Goal: Entertainment & Leisure: Consume media (video, audio)

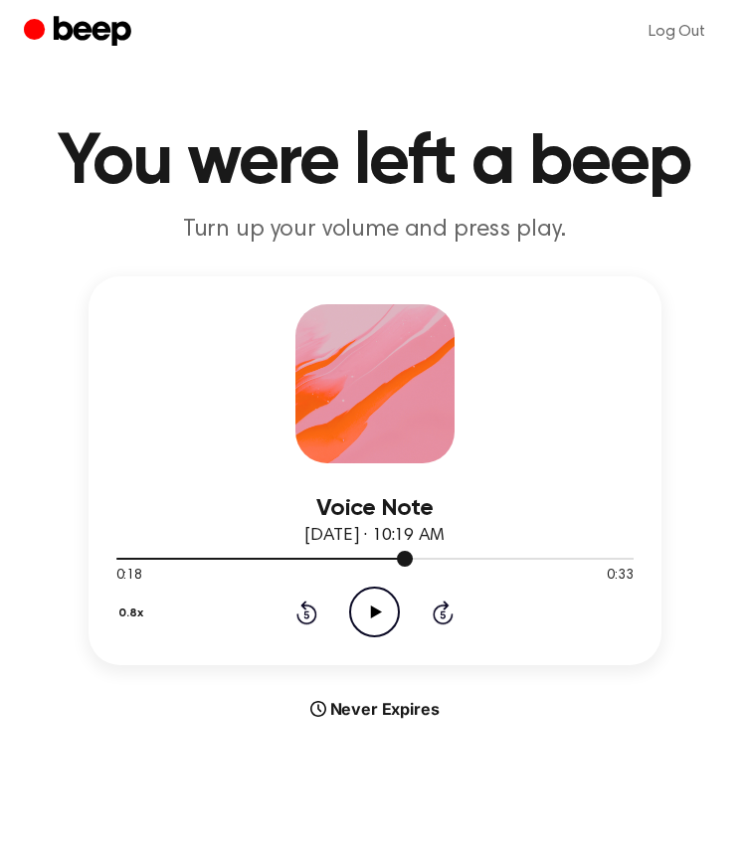
click at [124, 559] on div at bounding box center [264, 559] width 297 height 2
click at [376, 615] on icon at bounding box center [376, 612] width 11 height 13
click at [307, 625] on icon at bounding box center [306, 613] width 21 height 24
click at [359, 606] on icon "Pause Audio" at bounding box center [374, 612] width 51 height 51
click at [370, 621] on icon "Play Audio" at bounding box center [374, 612] width 51 height 51
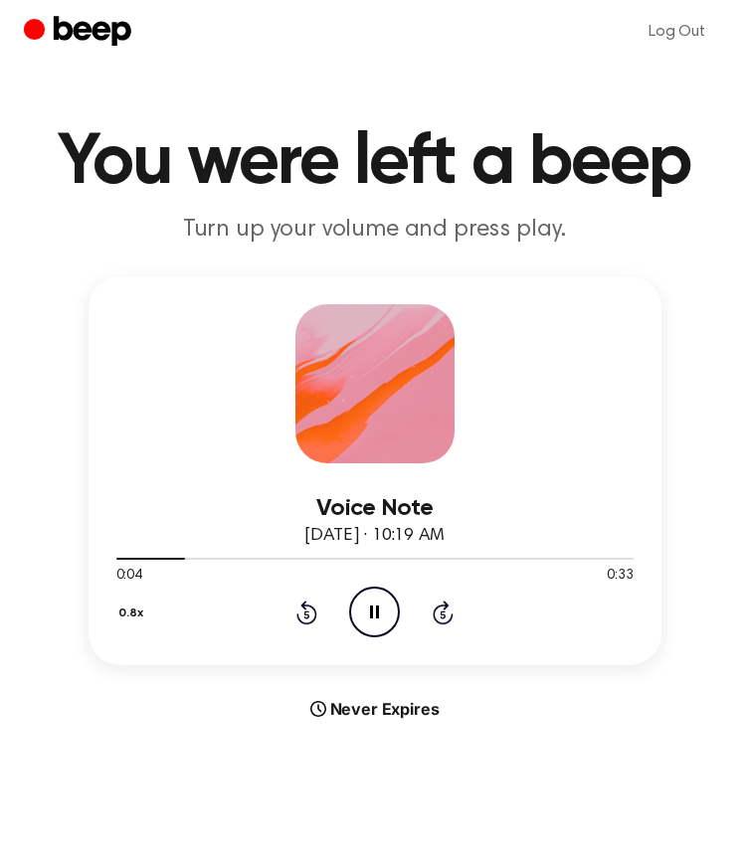
click at [317, 613] on div "0.8x Rewind 5 seconds Pause Audio Skip 5 seconds" at bounding box center [374, 612] width 517 height 51
click at [303, 613] on icon "Rewind 5 seconds" at bounding box center [306, 613] width 22 height 26
click at [370, 613] on icon at bounding box center [374, 612] width 9 height 13
click at [376, 625] on icon "Play Audio" at bounding box center [374, 612] width 51 height 51
click at [299, 621] on icon at bounding box center [306, 613] width 21 height 24
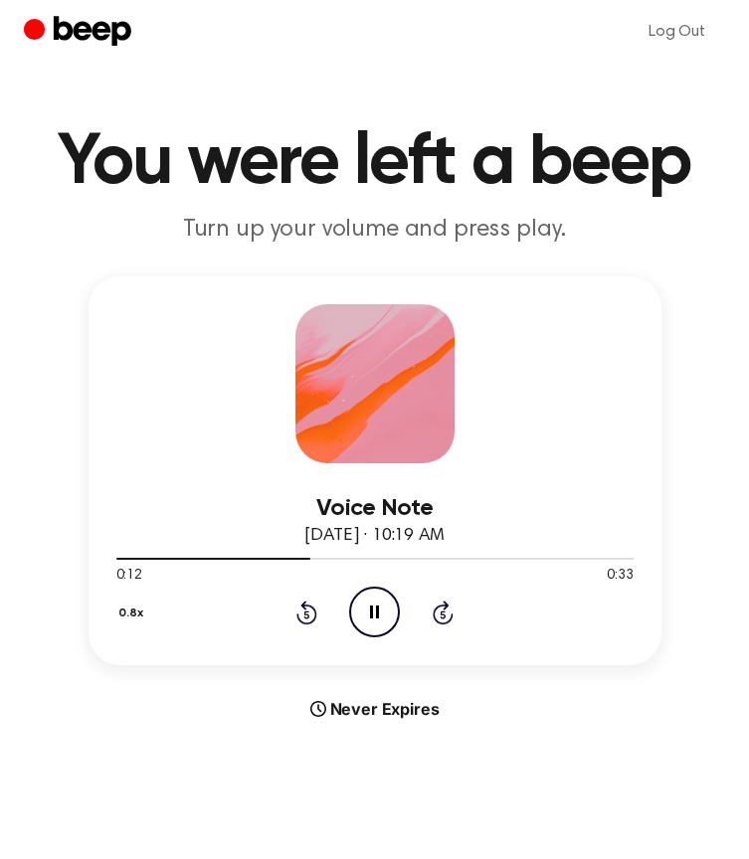
click at [309, 620] on icon "Rewind 5 seconds" at bounding box center [306, 613] width 22 height 26
click at [383, 618] on icon "Pause Audio" at bounding box center [374, 612] width 51 height 51
click at [384, 618] on icon "Play Audio" at bounding box center [374, 612] width 51 height 51
click at [384, 618] on icon "Pause Audio" at bounding box center [374, 612] width 51 height 51
click at [383, 618] on icon "Play Audio" at bounding box center [374, 612] width 51 height 51
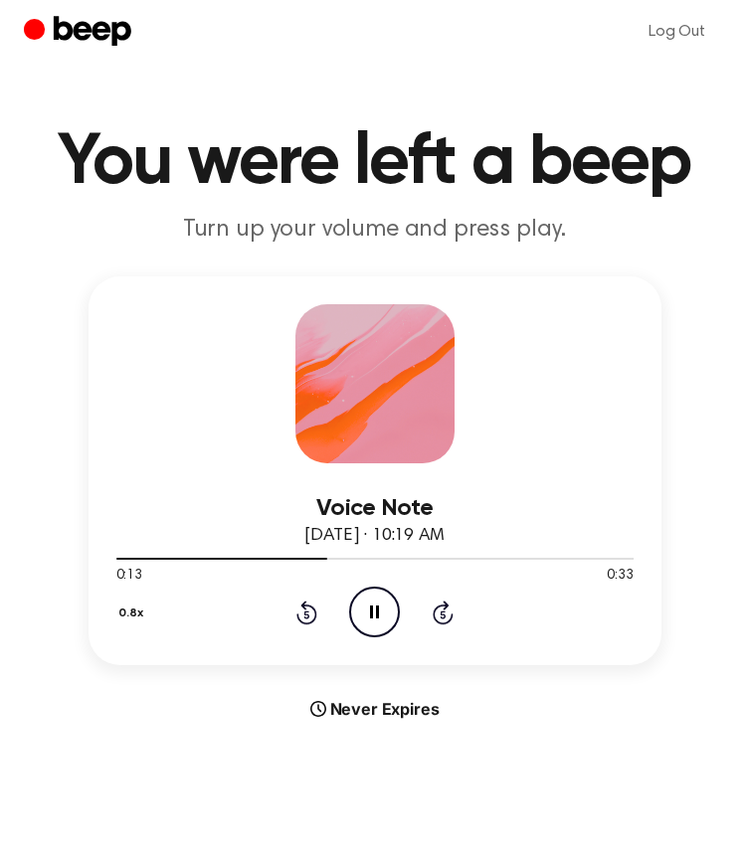
click at [383, 618] on icon "Pause Audio" at bounding box center [374, 612] width 51 height 51
click at [305, 617] on icon "Rewind 5 seconds" at bounding box center [306, 613] width 22 height 26
click at [367, 618] on icon "Play Audio" at bounding box center [374, 612] width 51 height 51
click at [367, 618] on icon "Pause Audio" at bounding box center [374, 612] width 51 height 51
click at [368, 610] on icon "Play Audio" at bounding box center [374, 612] width 51 height 51
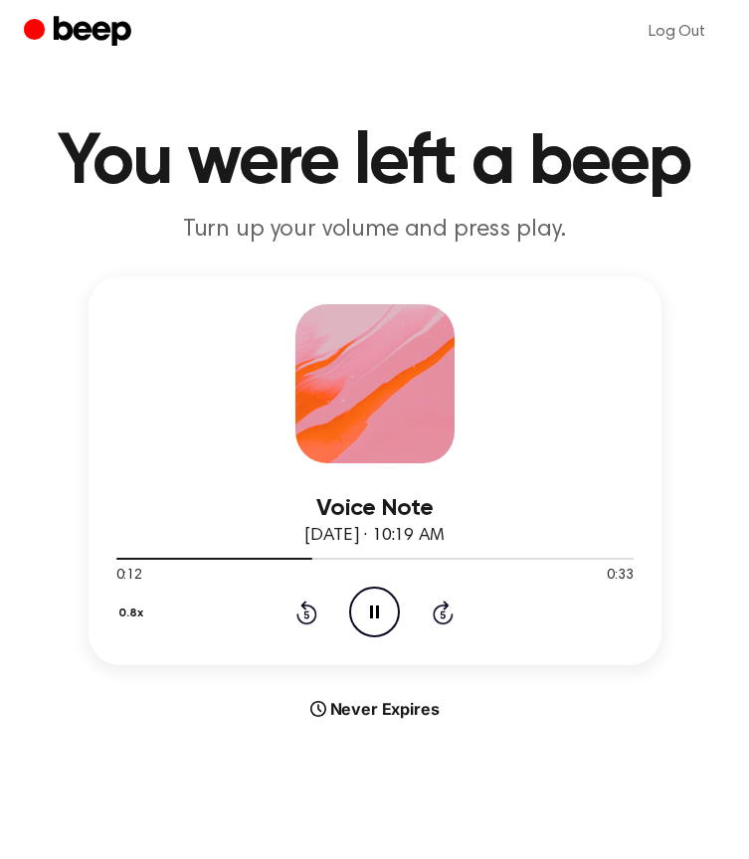
click at [379, 614] on icon at bounding box center [374, 612] width 9 height 13
click at [379, 614] on icon at bounding box center [376, 612] width 11 height 13
click at [379, 614] on icon at bounding box center [374, 612] width 9 height 13
click at [357, 619] on icon "Play Audio" at bounding box center [374, 612] width 51 height 51
click at [357, 619] on icon "Pause Audio" at bounding box center [374, 612] width 51 height 51
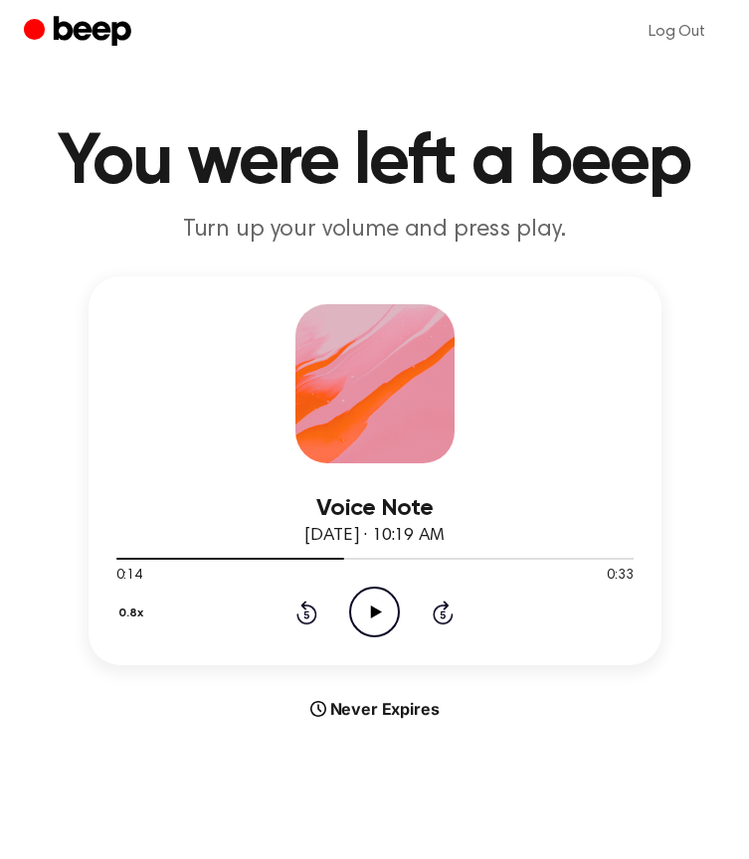
click at [357, 619] on icon "Play Audio" at bounding box center [374, 612] width 51 height 51
click at [357, 619] on icon "Pause Audio" at bounding box center [374, 612] width 51 height 51
click at [374, 627] on icon "Play Audio" at bounding box center [374, 612] width 51 height 51
click at [374, 627] on icon "Pause Audio" at bounding box center [374, 612] width 51 height 51
click at [372, 612] on icon at bounding box center [376, 612] width 11 height 13
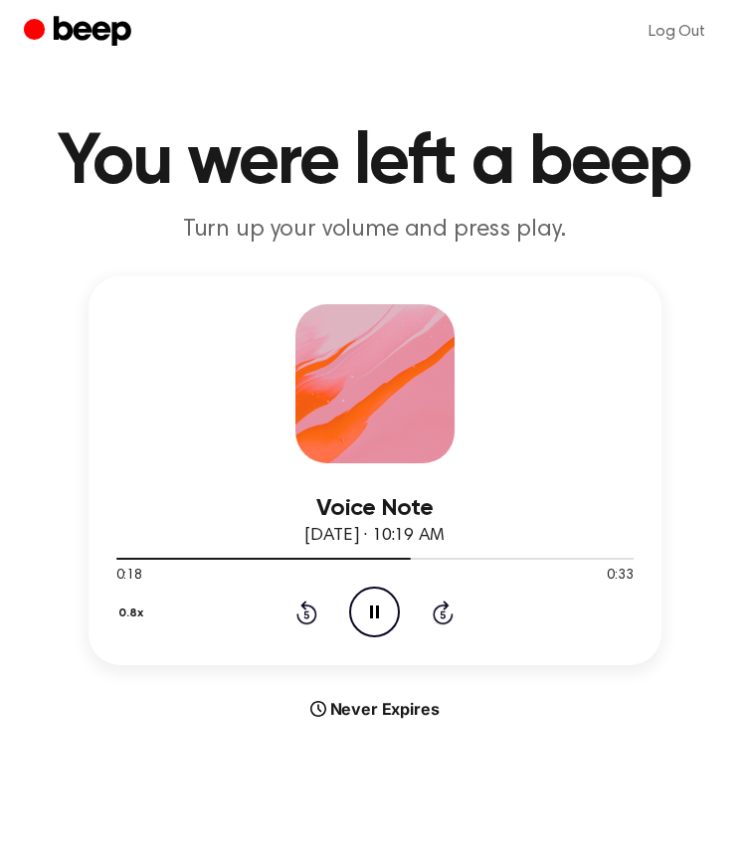
click at [369, 617] on icon "Pause Audio" at bounding box center [374, 612] width 51 height 51
click at [369, 617] on icon "Play Audio" at bounding box center [374, 612] width 51 height 51
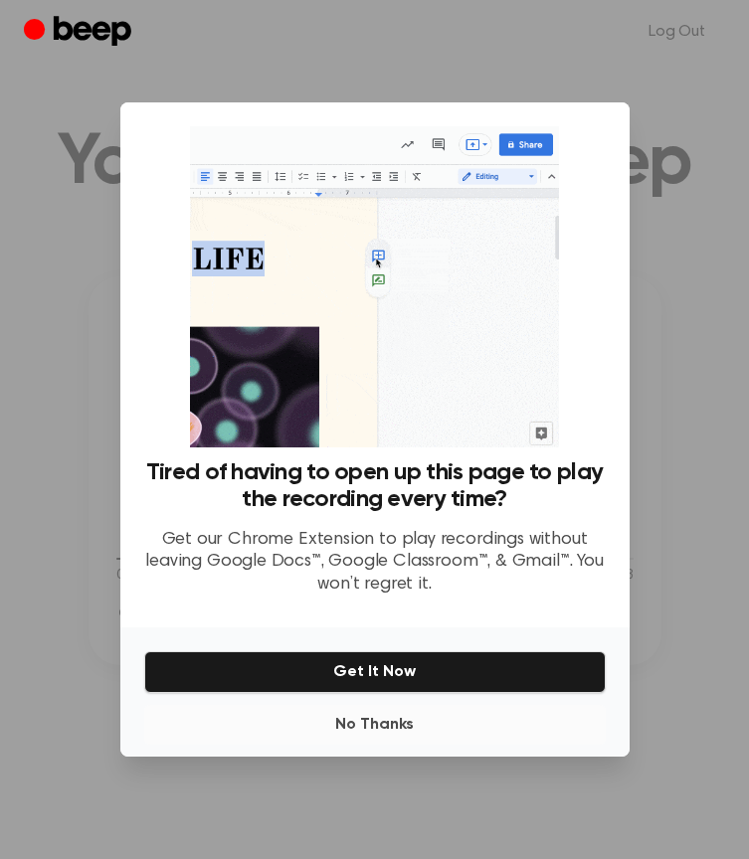
click at [378, 711] on button "No Thanks" at bounding box center [375, 725] width 462 height 40
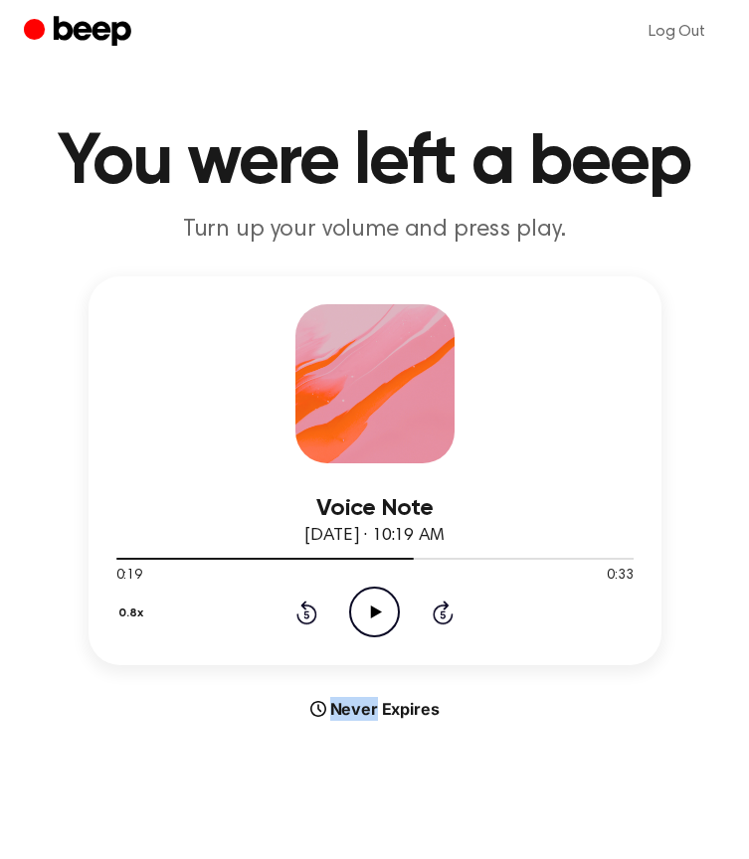
click at [373, 609] on icon at bounding box center [376, 612] width 11 height 13
click at [373, 609] on icon at bounding box center [374, 612] width 9 height 13
click at [373, 609] on icon at bounding box center [376, 612] width 11 height 13
click at [374, 609] on icon "Pause Audio" at bounding box center [374, 612] width 51 height 51
click at [375, 609] on icon at bounding box center [376, 612] width 11 height 13
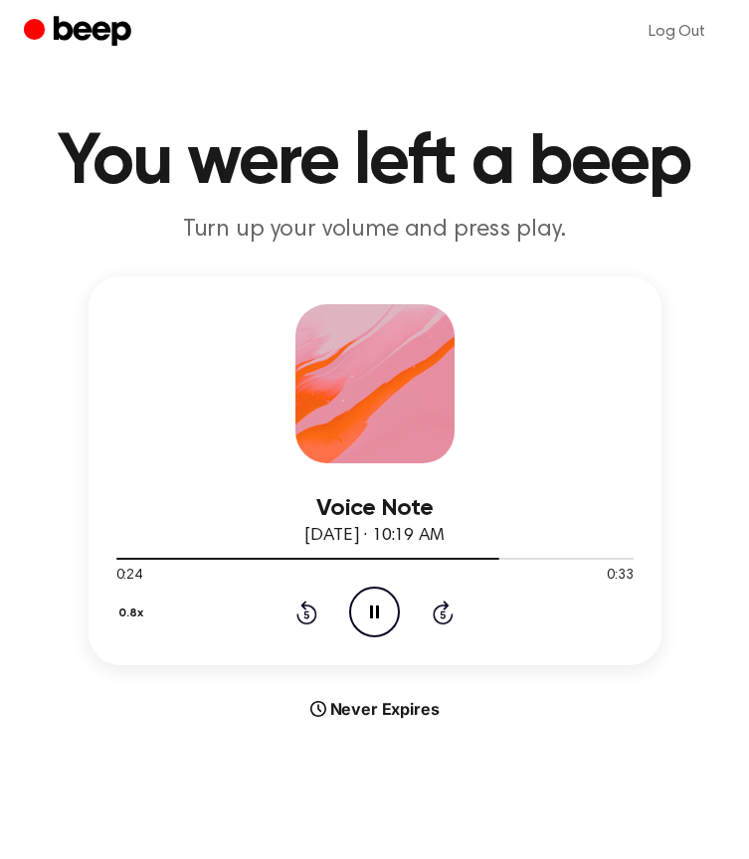
click at [378, 609] on icon at bounding box center [374, 612] width 9 height 13
click at [378, 609] on icon "Play Audio" at bounding box center [374, 612] width 51 height 51
click at [379, 609] on icon at bounding box center [374, 612] width 9 height 13
click at [379, 609] on icon "Play Audio" at bounding box center [374, 612] width 51 height 51
click at [317, 619] on div "0.8x Rewind 5 seconds Pause Audio Skip 5 seconds" at bounding box center [374, 612] width 517 height 51
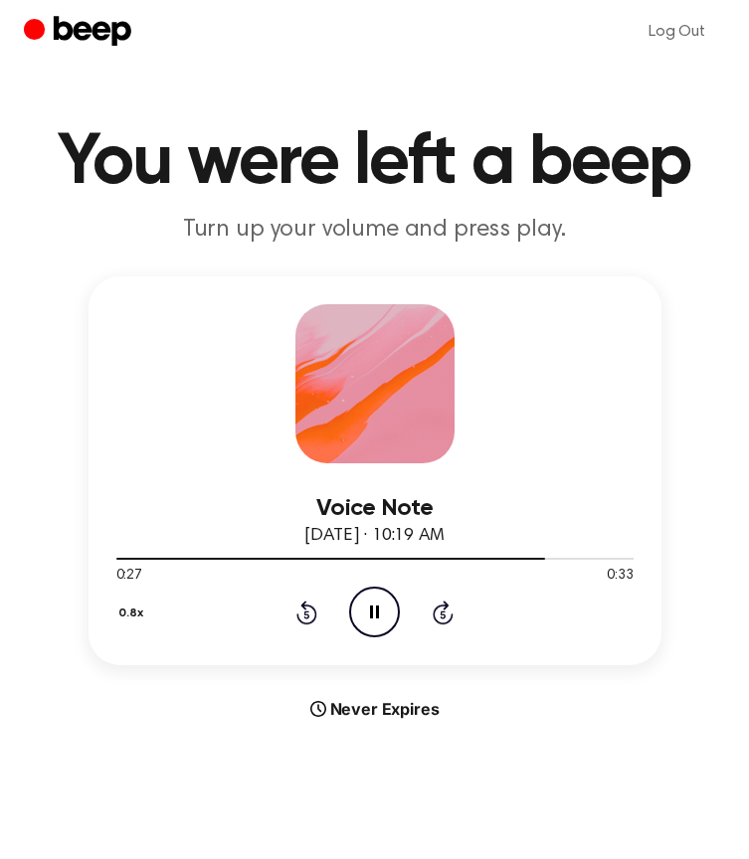
click at [311, 614] on icon "Rewind 5 seconds" at bounding box center [306, 613] width 22 height 26
click at [379, 605] on icon "Pause Audio" at bounding box center [374, 612] width 51 height 51
click at [379, 605] on icon "Play Audio" at bounding box center [374, 612] width 51 height 51
click at [379, 605] on icon "Pause Audio" at bounding box center [374, 612] width 51 height 51
click at [379, 605] on icon "Play Audio" at bounding box center [374, 612] width 51 height 51
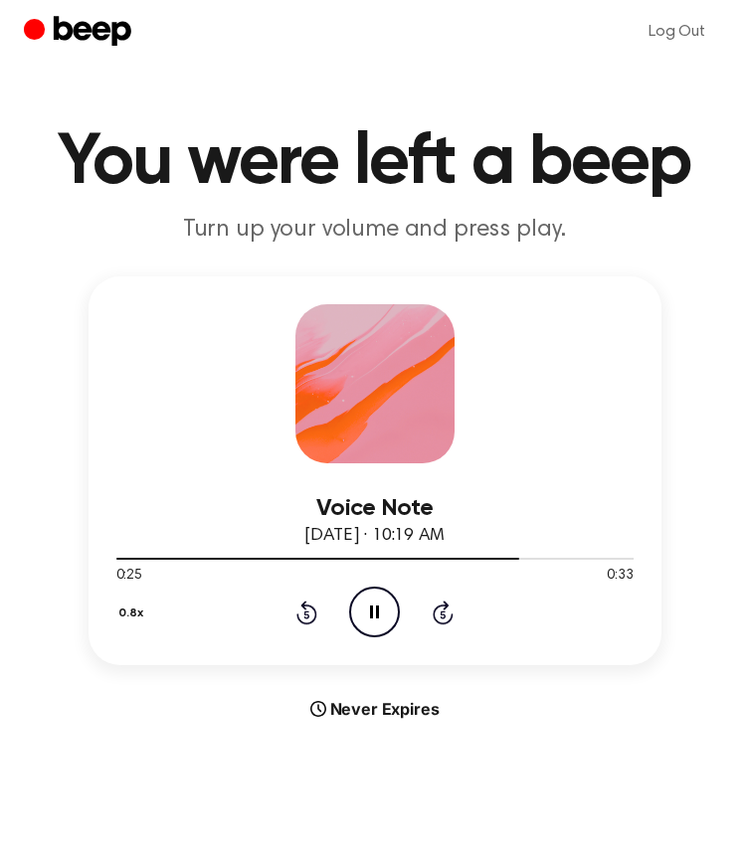
click at [379, 605] on icon "Pause Audio" at bounding box center [374, 612] width 51 height 51
click at [375, 629] on icon "Play Audio" at bounding box center [374, 612] width 51 height 51
click at [304, 622] on icon "Rewind 5 seconds" at bounding box center [306, 613] width 22 height 26
click at [362, 611] on icon "Pause Audio" at bounding box center [374, 612] width 51 height 51
click at [301, 605] on icon at bounding box center [306, 613] width 21 height 24
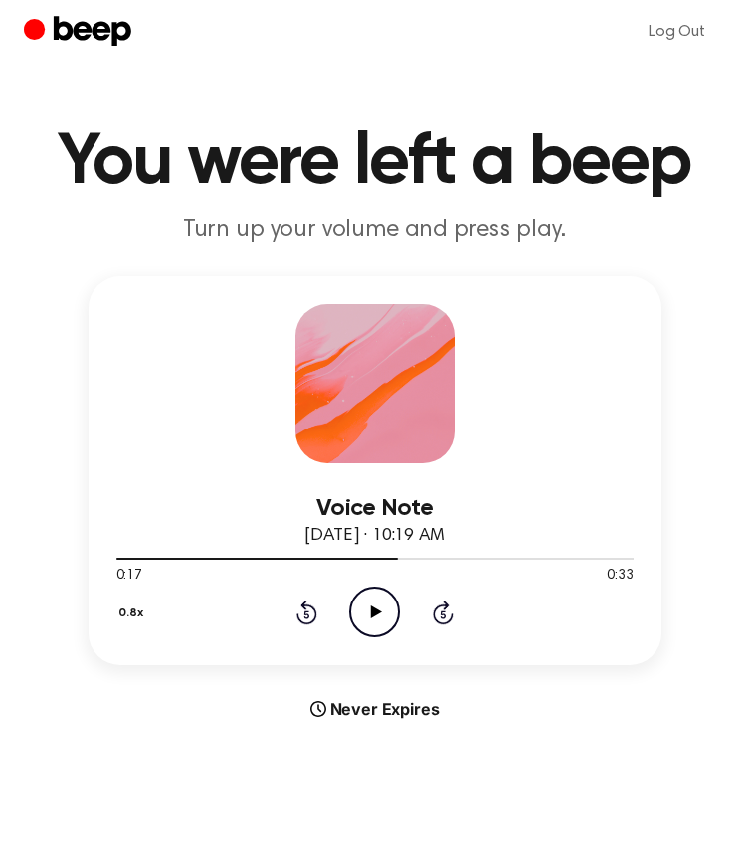
click at [347, 611] on div "0.8x Rewind 5 seconds Play Audio Skip 5 seconds" at bounding box center [374, 612] width 517 height 51
click at [374, 618] on icon "Play Audio" at bounding box center [374, 612] width 51 height 51
click at [374, 618] on icon "Pause Audio" at bounding box center [374, 612] width 51 height 51
click at [375, 618] on icon "Play Audio" at bounding box center [374, 612] width 51 height 51
click at [309, 618] on icon at bounding box center [306, 615] width 5 height 8
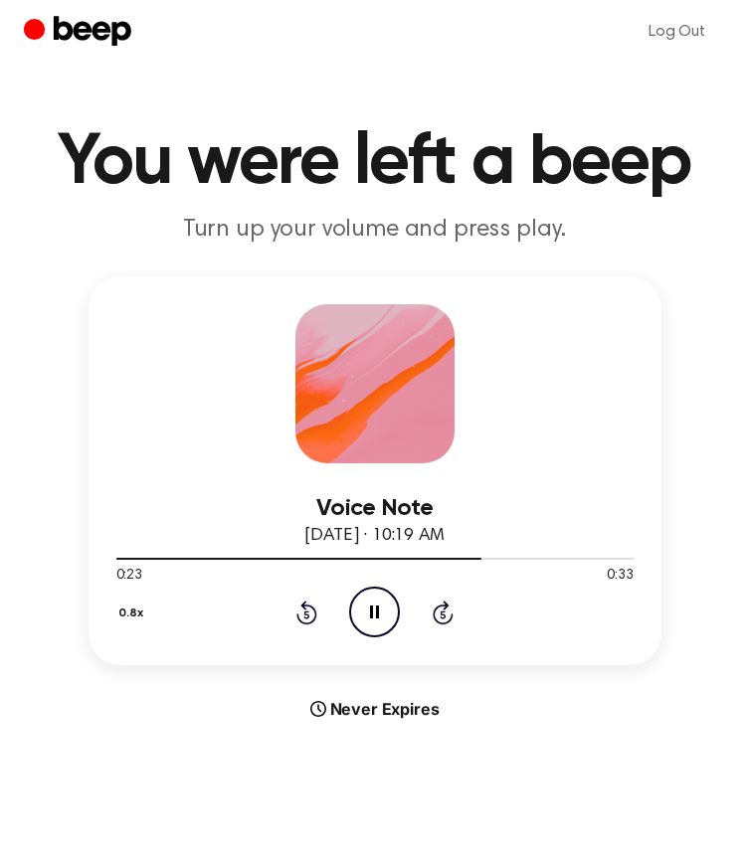
click at [355, 609] on icon "Pause Audio" at bounding box center [374, 612] width 51 height 51
click at [355, 609] on icon "Play Audio" at bounding box center [374, 612] width 51 height 51
click at [356, 609] on icon "Pause Audio" at bounding box center [374, 612] width 51 height 51
click at [356, 609] on icon "Play Audio" at bounding box center [374, 612] width 51 height 51
click at [356, 609] on icon "Pause Audio" at bounding box center [374, 612] width 51 height 51
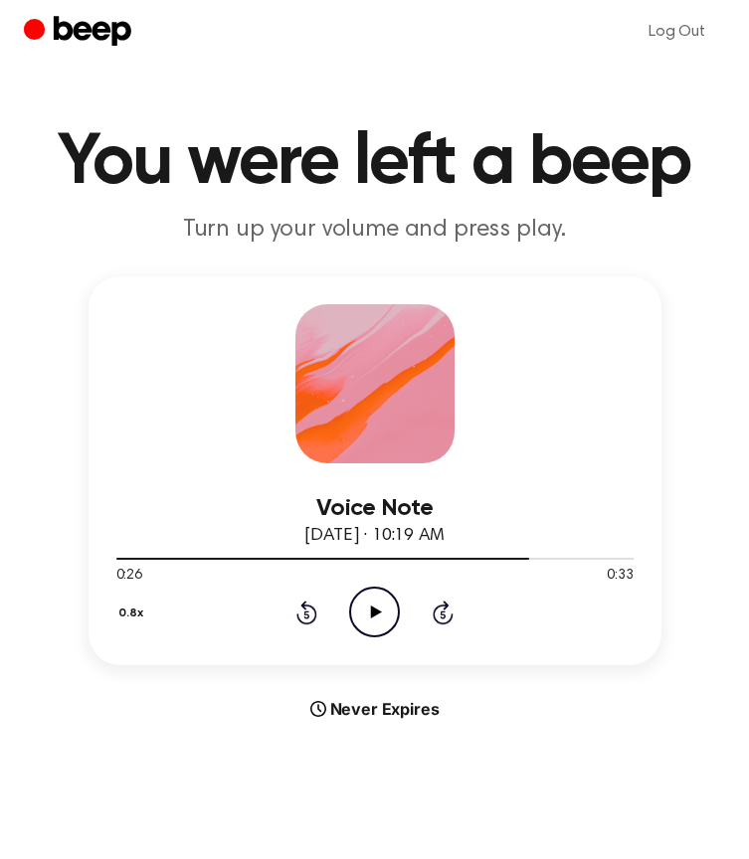
click at [359, 592] on icon "Play Audio" at bounding box center [374, 612] width 51 height 51
click at [373, 610] on icon at bounding box center [374, 612] width 9 height 13
click at [373, 610] on icon at bounding box center [376, 612] width 11 height 13
click at [373, 610] on icon at bounding box center [374, 612] width 9 height 13
click at [373, 610] on icon at bounding box center [376, 612] width 11 height 13
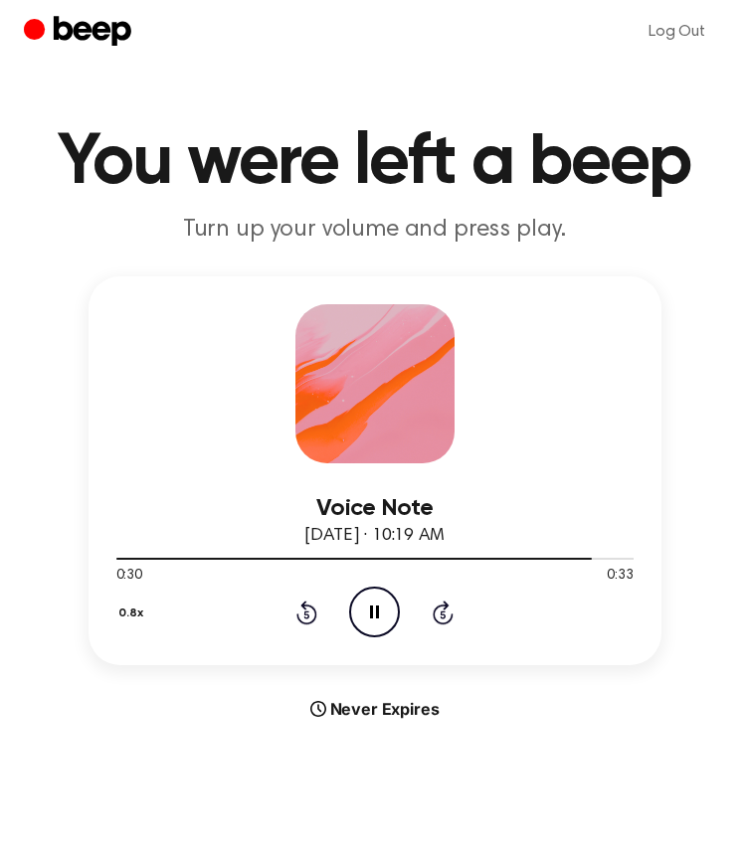
click at [373, 610] on icon at bounding box center [374, 612] width 9 height 13
click at [381, 614] on icon "Play Audio" at bounding box center [374, 612] width 51 height 51
click at [381, 614] on icon "Pause Audio" at bounding box center [374, 612] width 51 height 51
click at [438, 616] on icon "Skip 5 seconds" at bounding box center [443, 613] width 22 height 26
click at [378, 610] on icon "Play Audio" at bounding box center [374, 612] width 51 height 51
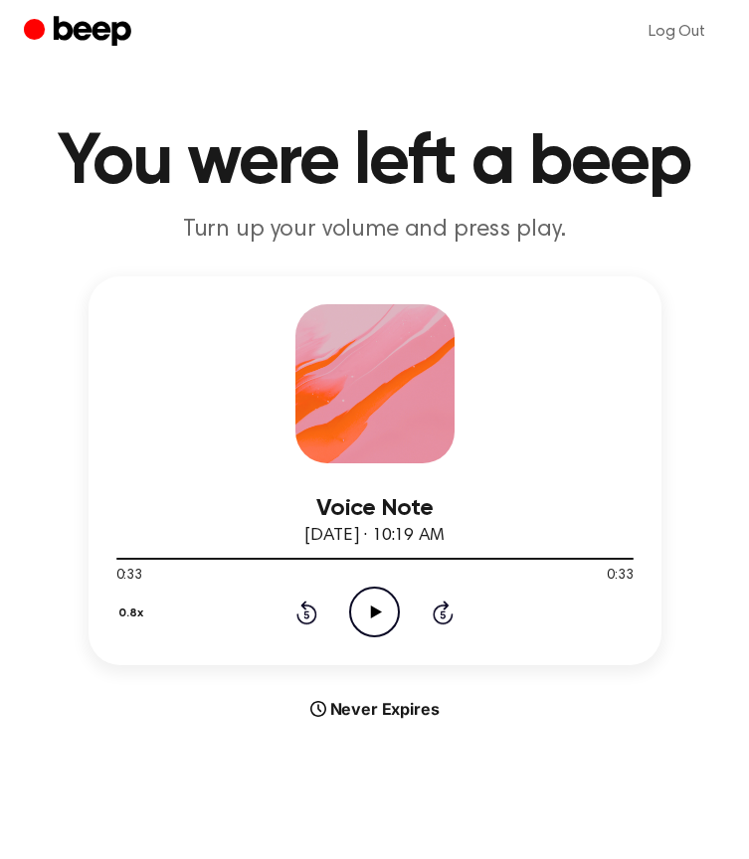
click at [315, 620] on icon at bounding box center [306, 613] width 21 height 24
click at [369, 620] on icon "Play Audio" at bounding box center [374, 612] width 51 height 51
click at [369, 620] on icon "Pause Audio" at bounding box center [374, 612] width 51 height 51
click at [375, 619] on icon "Play Audio" at bounding box center [374, 612] width 51 height 51
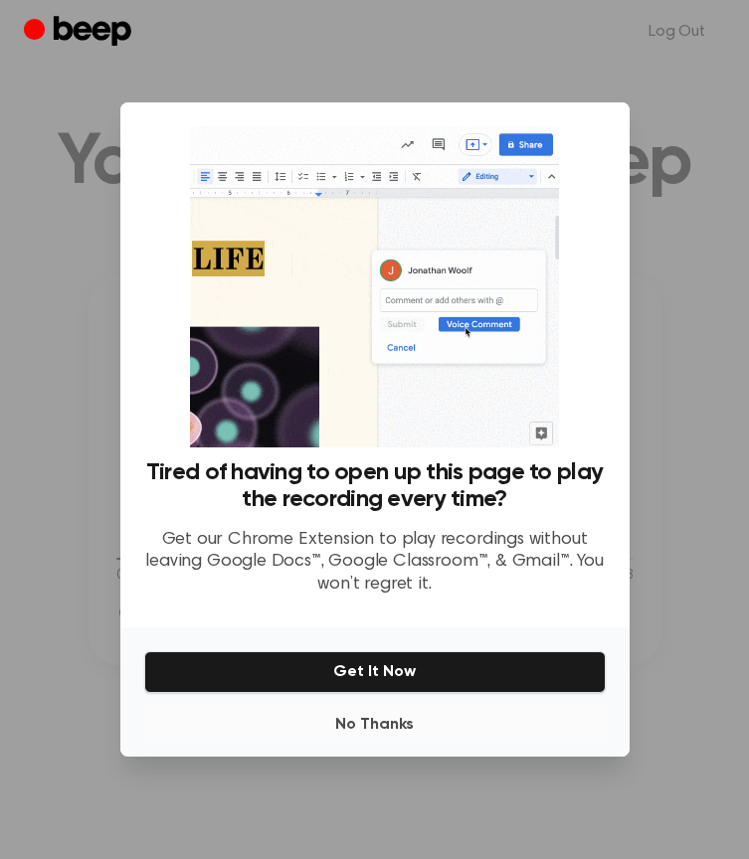
click at [342, 719] on button "No Thanks" at bounding box center [375, 725] width 462 height 40
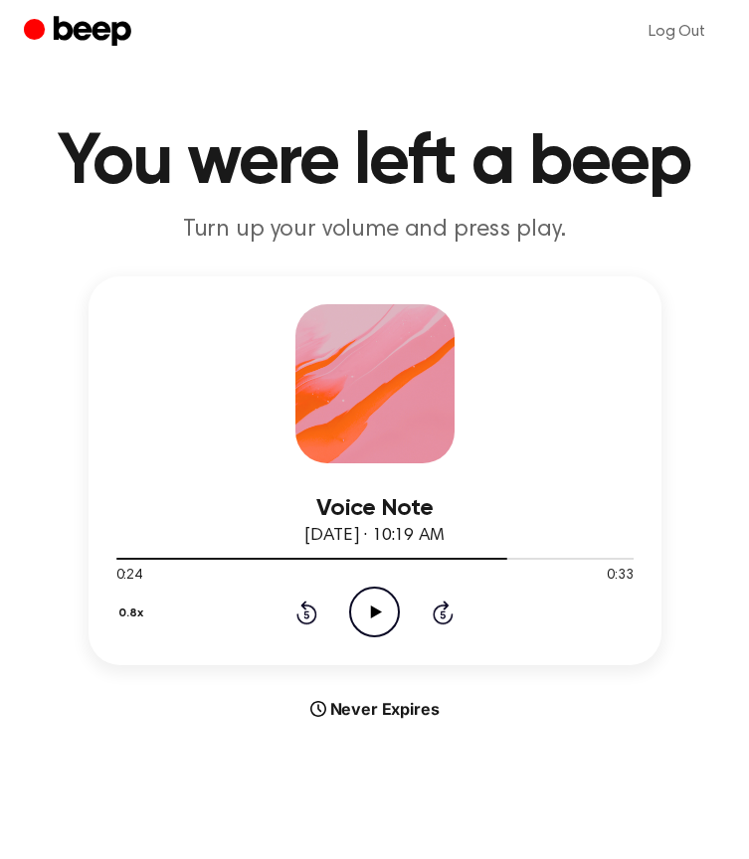
click at [370, 608] on icon "Play Audio" at bounding box center [374, 612] width 51 height 51
click at [307, 611] on icon "Rewind 5 seconds" at bounding box center [306, 613] width 22 height 26
click at [356, 613] on icon "Pause Audio" at bounding box center [374, 612] width 51 height 51
click at [364, 610] on icon "Play Audio" at bounding box center [374, 612] width 51 height 51
click at [364, 610] on icon "Pause Audio" at bounding box center [374, 612] width 51 height 51
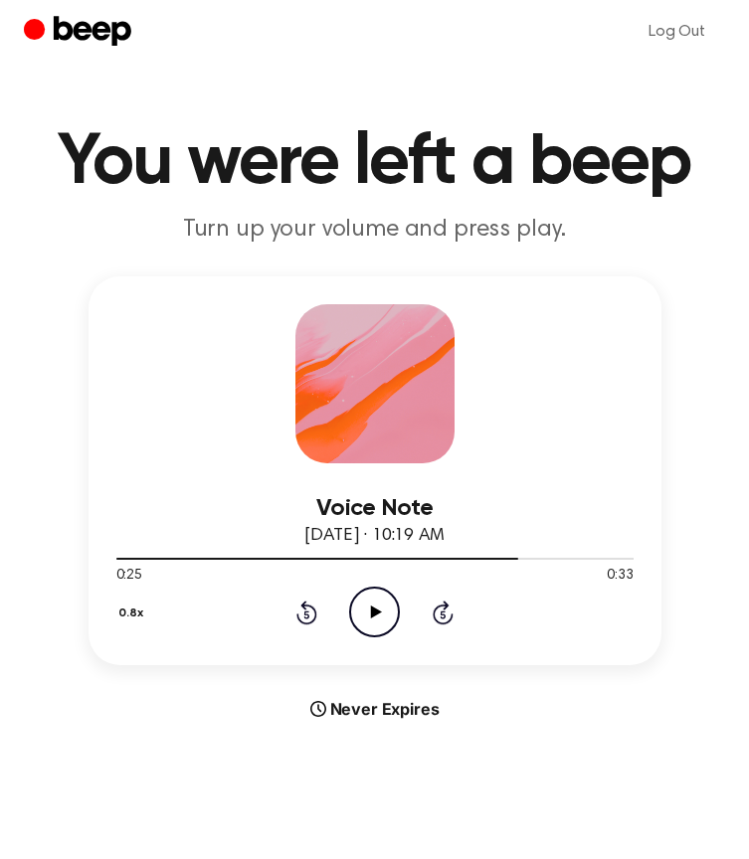
click at [364, 610] on icon "Play Audio" at bounding box center [374, 612] width 51 height 51
click at [364, 610] on icon "Pause Audio" at bounding box center [374, 612] width 51 height 51
click at [368, 618] on icon "Play Audio" at bounding box center [374, 612] width 51 height 51
click at [368, 618] on icon "Pause Audio" at bounding box center [374, 612] width 51 height 51
click at [368, 618] on icon "Play Audio" at bounding box center [374, 612] width 51 height 51
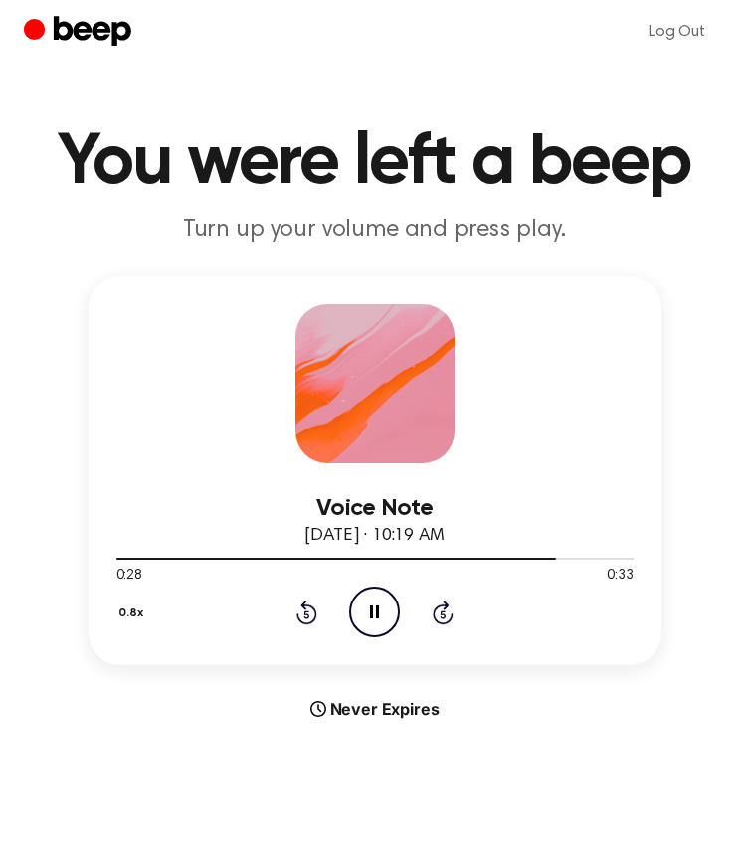
click at [368, 618] on icon "Pause Audio" at bounding box center [374, 612] width 51 height 51
click at [368, 618] on icon "Play Audio" at bounding box center [374, 612] width 51 height 51
click at [368, 618] on icon "Pause Audio" at bounding box center [374, 612] width 51 height 51
click at [368, 618] on icon "Play Audio" at bounding box center [374, 612] width 51 height 51
click at [368, 618] on icon "Pause Audio" at bounding box center [374, 612] width 51 height 51
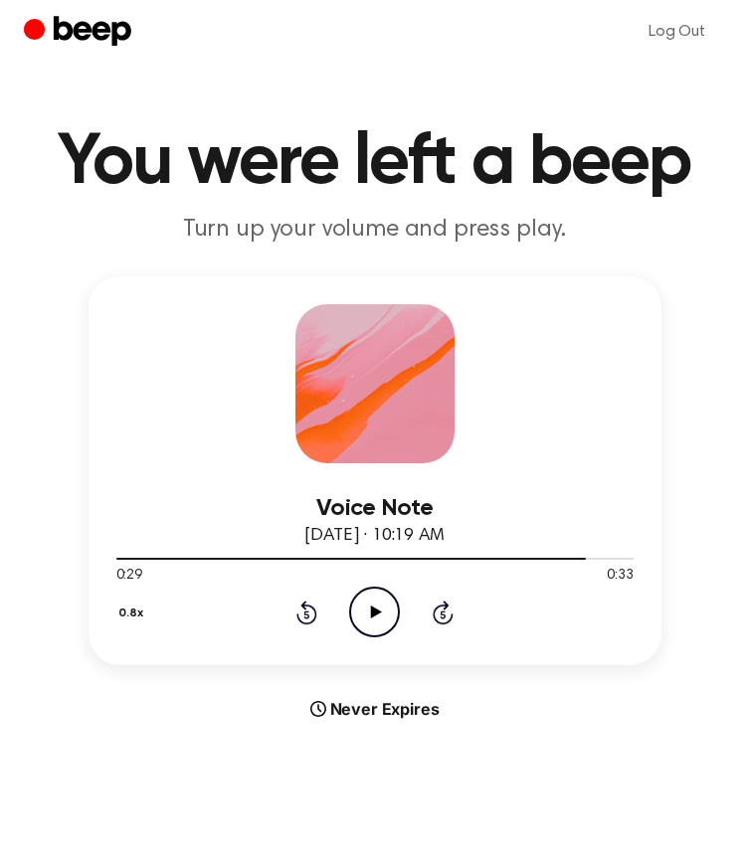
click at [375, 612] on icon at bounding box center [376, 612] width 11 height 13
click at [375, 612] on icon "Pause Audio" at bounding box center [374, 612] width 51 height 51
click at [376, 612] on icon at bounding box center [376, 612] width 11 height 13
click at [377, 612] on icon at bounding box center [374, 612] width 9 height 13
click at [363, 619] on icon "Play Audio" at bounding box center [374, 612] width 51 height 51
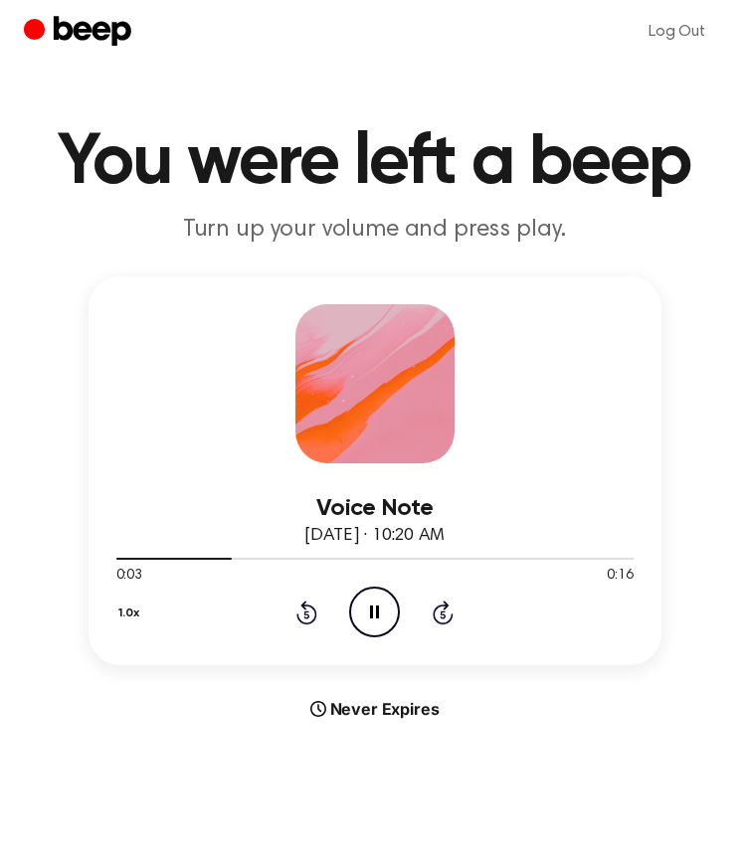
click at [369, 617] on icon "Pause Audio" at bounding box center [374, 612] width 51 height 51
click at [369, 617] on icon "Play Audio" at bounding box center [374, 612] width 51 height 51
click at [315, 616] on icon at bounding box center [306, 613] width 21 height 24
click at [367, 600] on icon "Pause Audio" at bounding box center [374, 612] width 51 height 51
click at [373, 607] on icon "Play Audio" at bounding box center [374, 612] width 51 height 51
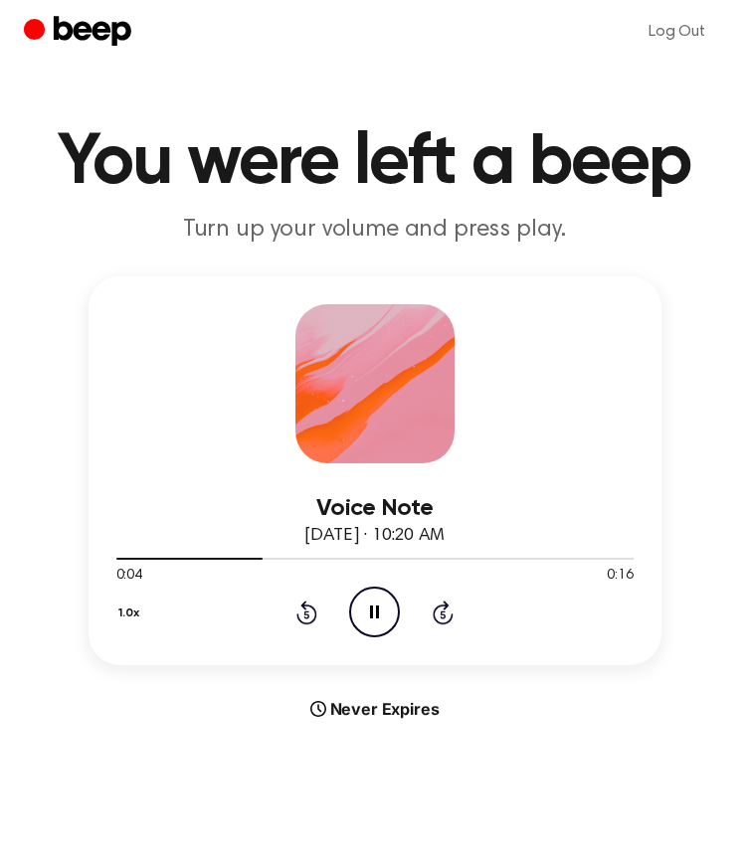
click at [373, 607] on icon at bounding box center [374, 612] width 9 height 13
click at [313, 613] on icon "Rewind 5 seconds" at bounding box center [306, 613] width 22 height 26
click at [361, 612] on icon "Play Audio" at bounding box center [374, 612] width 51 height 51
click at [361, 612] on icon "Pause Audio" at bounding box center [374, 612] width 51 height 51
click at [361, 612] on icon "Play Audio" at bounding box center [374, 612] width 51 height 51
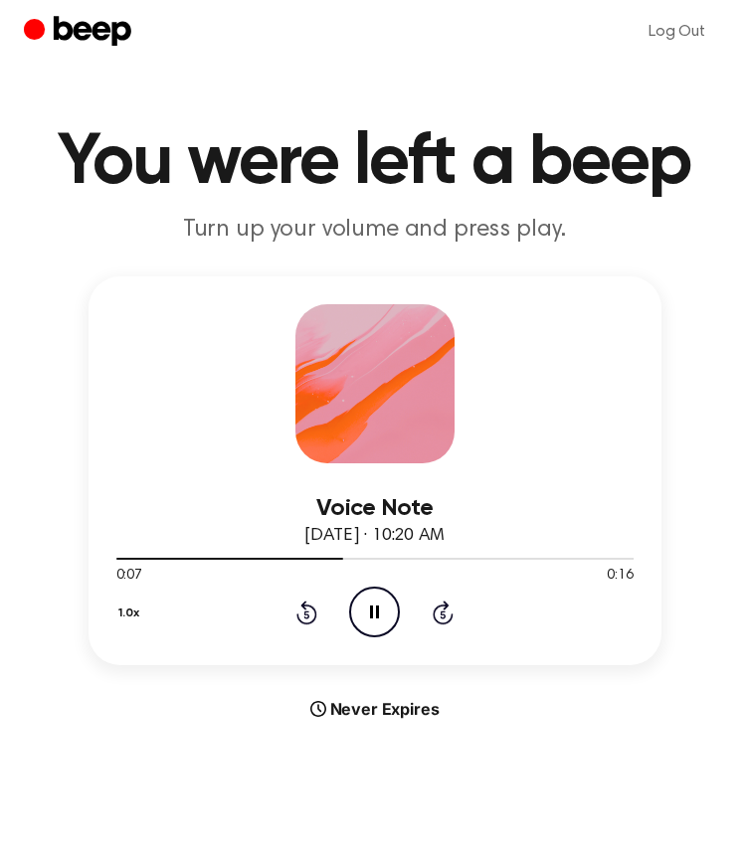
click at [361, 612] on icon "Pause Audio" at bounding box center [374, 612] width 51 height 51
click at [361, 612] on icon "Play Audio" at bounding box center [374, 612] width 51 height 51
click at [361, 612] on icon "Pause Audio" at bounding box center [374, 612] width 51 height 51
click at [375, 618] on icon "Play Audio" at bounding box center [374, 612] width 51 height 51
click at [375, 618] on icon "Pause Audio" at bounding box center [374, 612] width 51 height 51
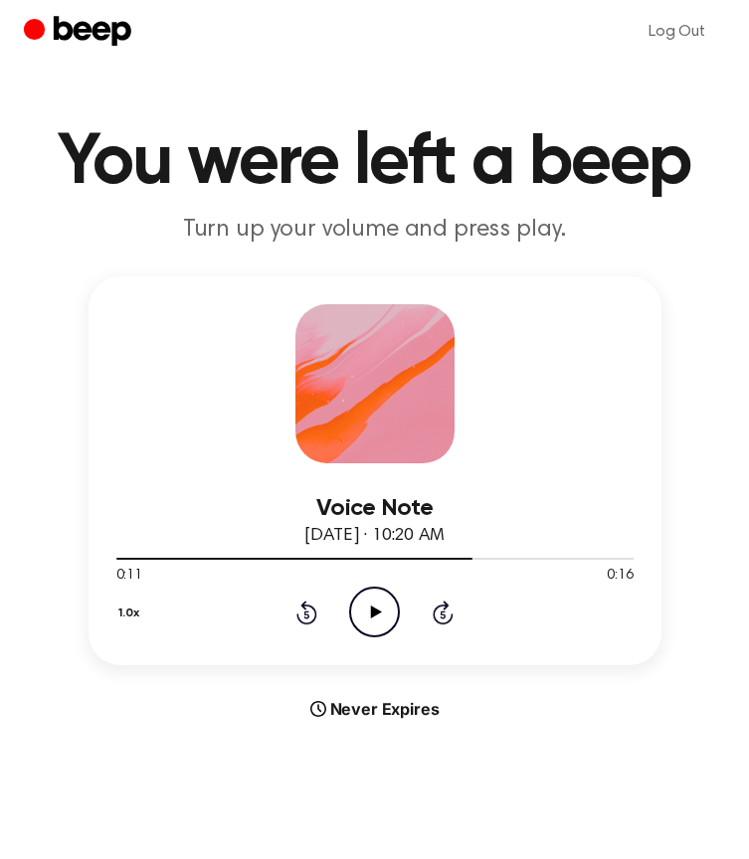
click at [375, 618] on icon "Play Audio" at bounding box center [374, 612] width 51 height 51
click at [375, 618] on icon "Pause Audio" at bounding box center [374, 612] width 51 height 51
click at [375, 618] on icon "Play Audio" at bounding box center [374, 612] width 51 height 51
click at [377, 618] on icon at bounding box center [374, 612] width 9 height 13
click at [377, 618] on icon "Play Audio" at bounding box center [374, 612] width 51 height 51
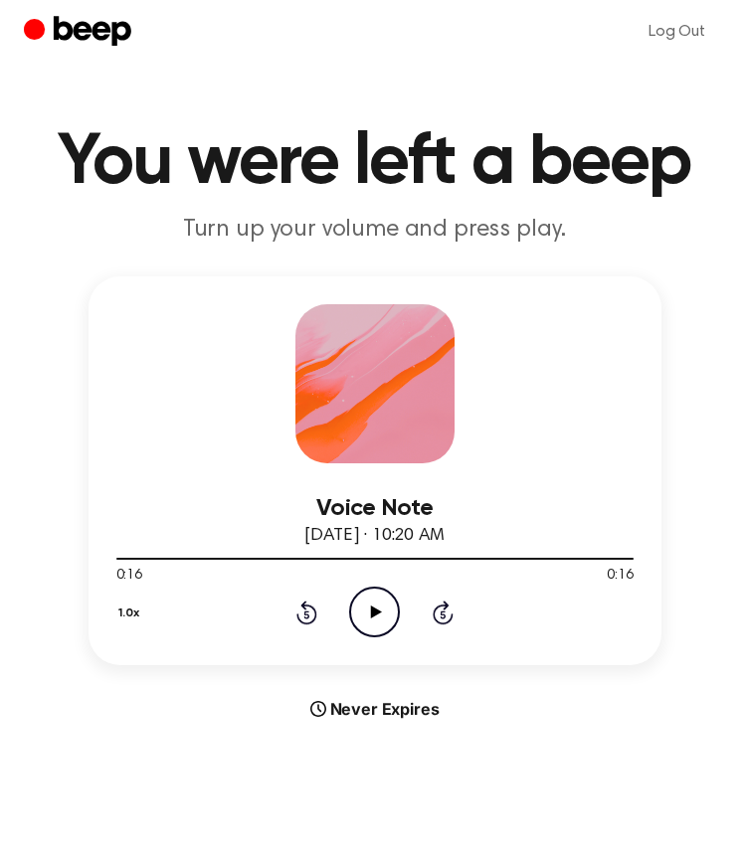
click at [491, 562] on div at bounding box center [374, 558] width 517 height 16
drag, startPoint x: 140, startPoint y: 553, endPoint x: 533, endPoint y: 555, distance: 392.9
click at [535, 555] on div at bounding box center [374, 558] width 517 height 16
click at [396, 615] on icon "Play Audio" at bounding box center [374, 612] width 51 height 51
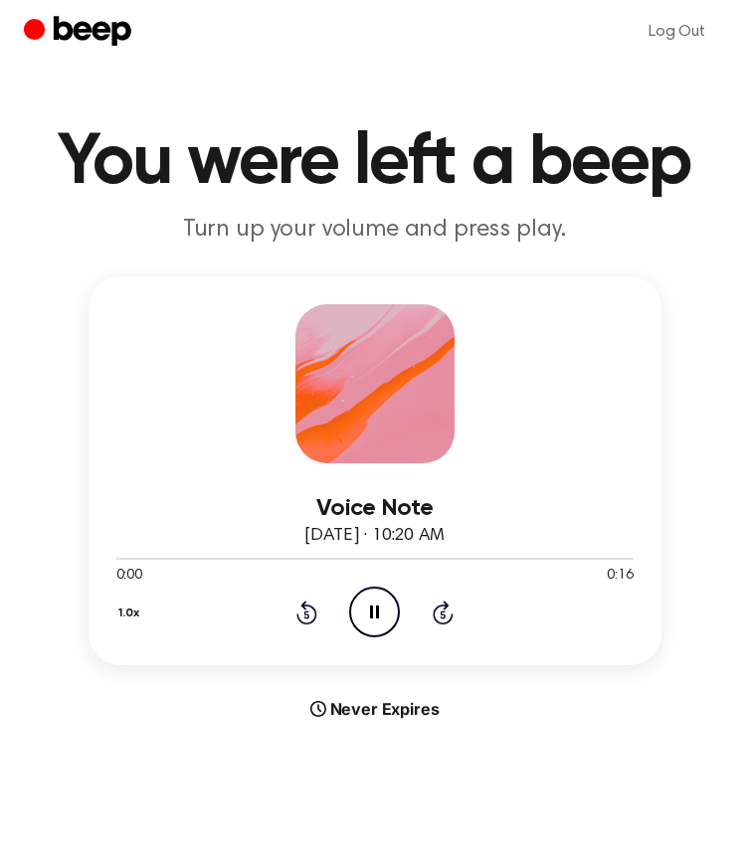
click at [448, 615] on icon "Skip 5 seconds" at bounding box center [443, 613] width 22 height 26
click at [418, 618] on div "1.0x Rewind 5 seconds Pause Audio Skip 5 seconds" at bounding box center [374, 612] width 517 height 51
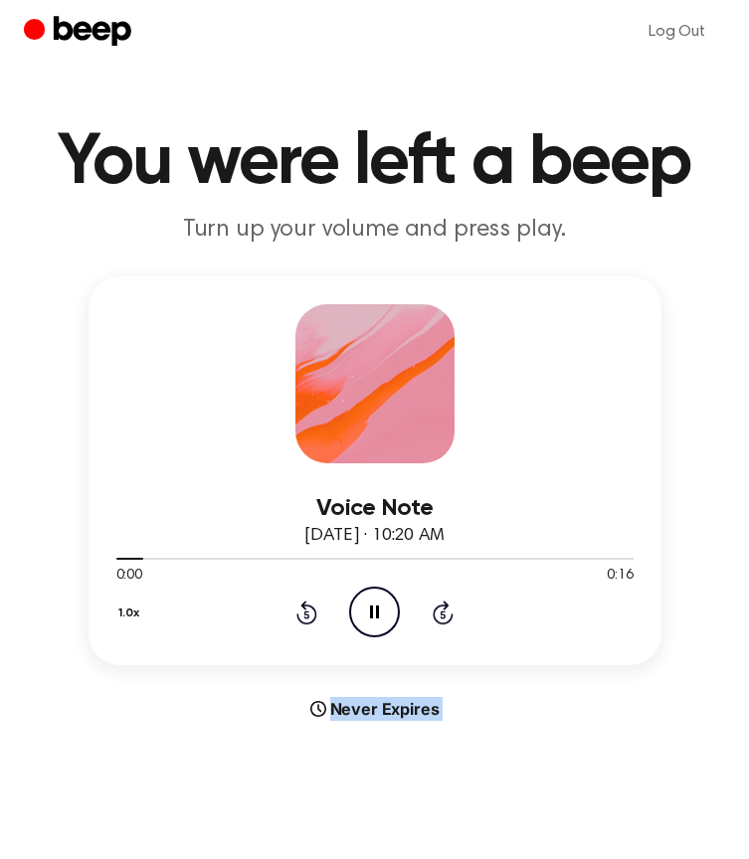
click at [439, 618] on icon "Skip 5 seconds" at bounding box center [443, 613] width 22 height 26
click at [388, 616] on icon "Pause Audio" at bounding box center [374, 612] width 51 height 51
click at [179, 562] on div at bounding box center [374, 558] width 517 height 16
click at [385, 619] on icon "Play Audio" at bounding box center [374, 612] width 51 height 51
click at [385, 619] on icon "Pause Audio" at bounding box center [374, 612] width 51 height 51
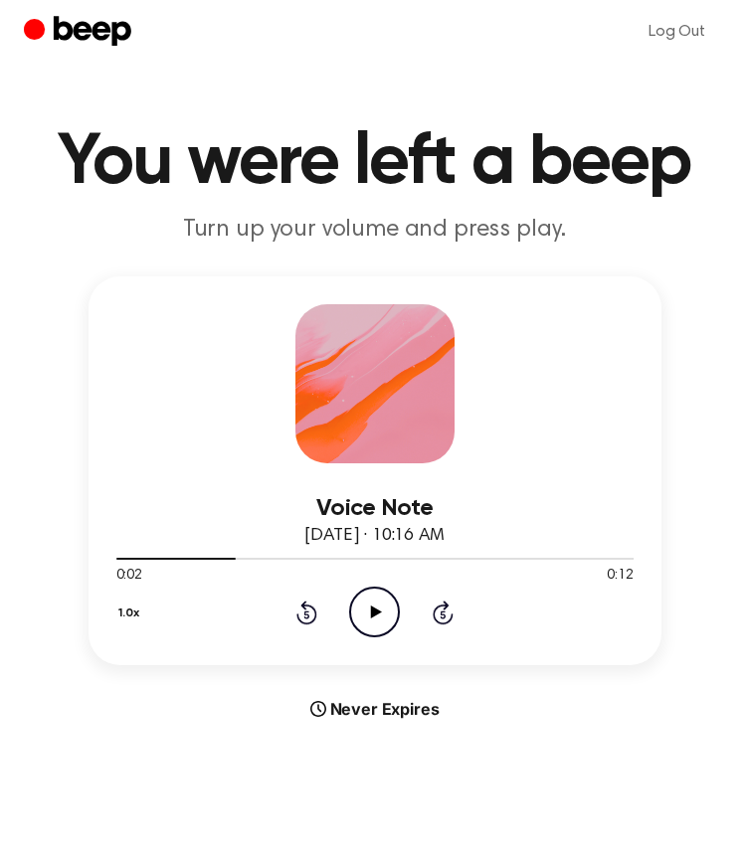
click at [385, 619] on icon "Play Audio" at bounding box center [374, 612] width 51 height 51
click at [385, 619] on icon "Pause Audio" at bounding box center [374, 612] width 51 height 51
drag, startPoint x: 133, startPoint y: 170, endPoint x: 30, endPoint y: 302, distance: 167.9
click at [30, 302] on div "Voice Note [DATE] · 10:16 AM 0:03 0:12 Your browser does not support the [objec…" at bounding box center [374, 499] width 701 height 445
